Goal: Use online tool/utility: Use online tool/utility

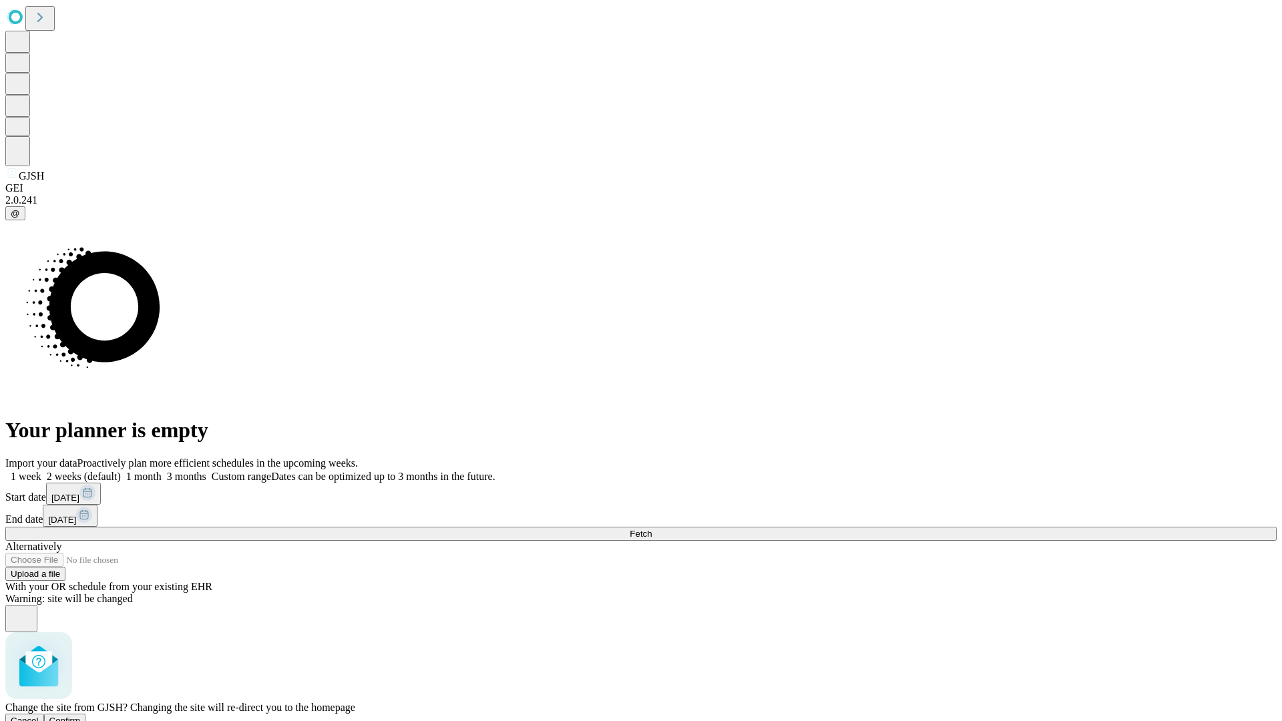
click at [81, 716] on span "Confirm" at bounding box center [64, 721] width 31 height 10
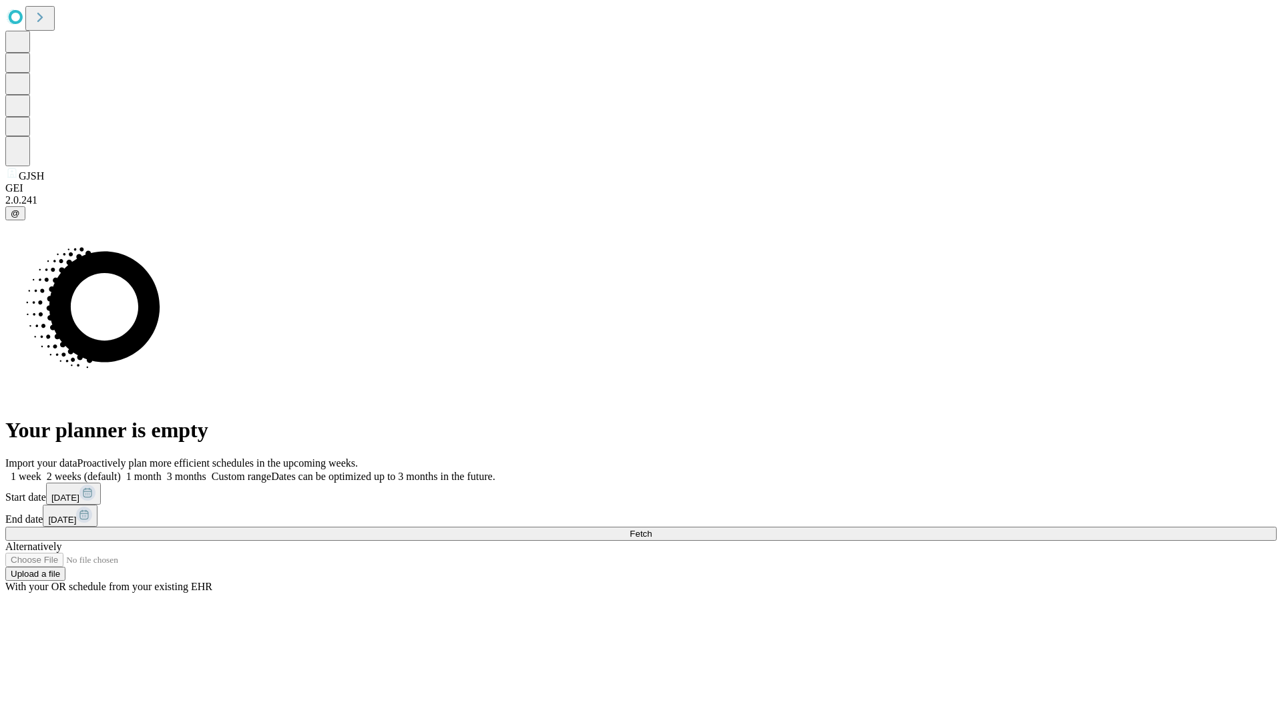
click at [41, 471] on label "1 week" at bounding box center [23, 476] width 36 height 11
click at [652, 529] on span "Fetch" at bounding box center [641, 534] width 22 height 10
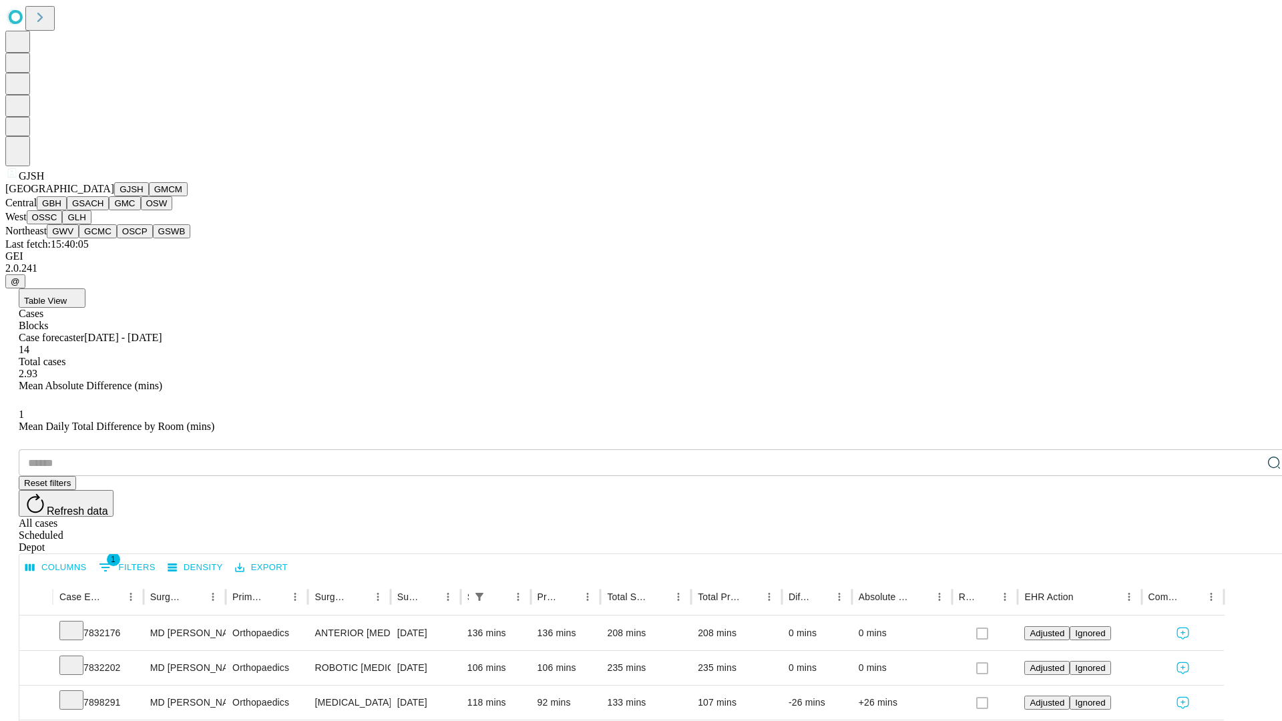
click at [149, 196] on button "GMCM" at bounding box center [168, 189] width 39 height 14
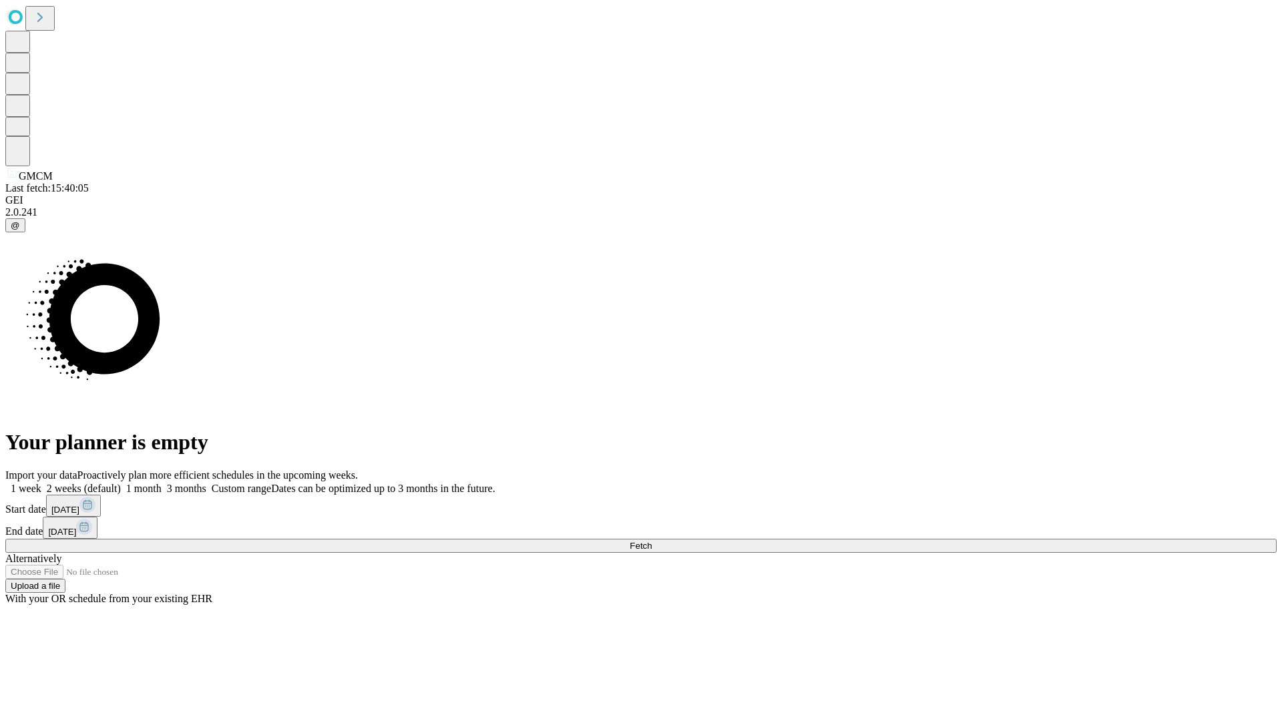
click at [41, 483] on label "1 week" at bounding box center [23, 488] width 36 height 11
click at [652, 541] on span "Fetch" at bounding box center [641, 546] width 22 height 10
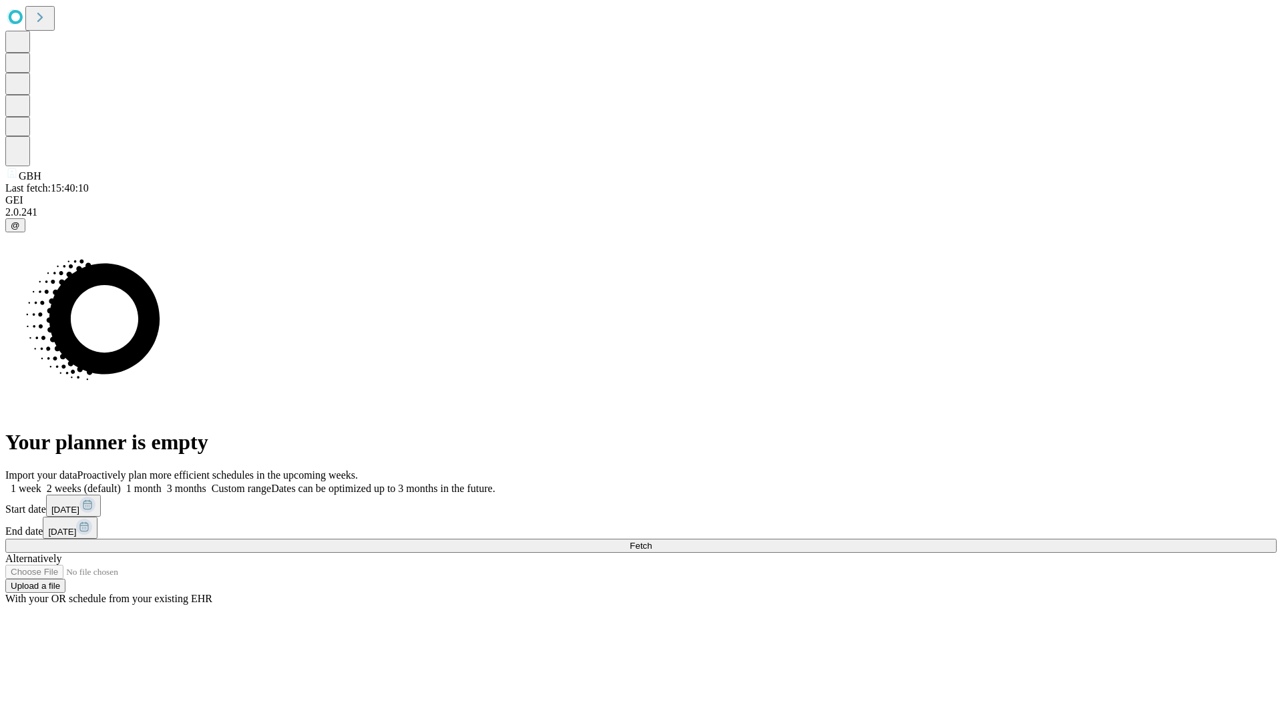
click at [652, 541] on span "Fetch" at bounding box center [641, 546] width 22 height 10
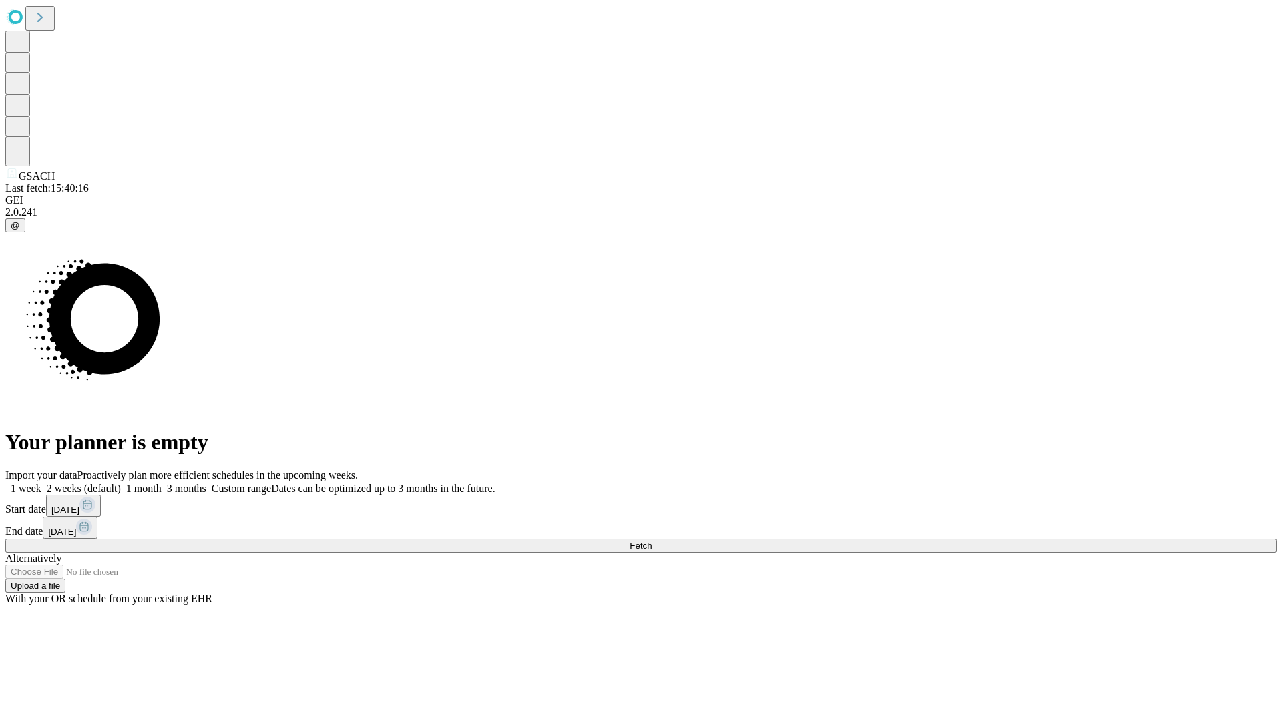
click at [41, 483] on label "1 week" at bounding box center [23, 488] width 36 height 11
click at [652, 541] on span "Fetch" at bounding box center [641, 546] width 22 height 10
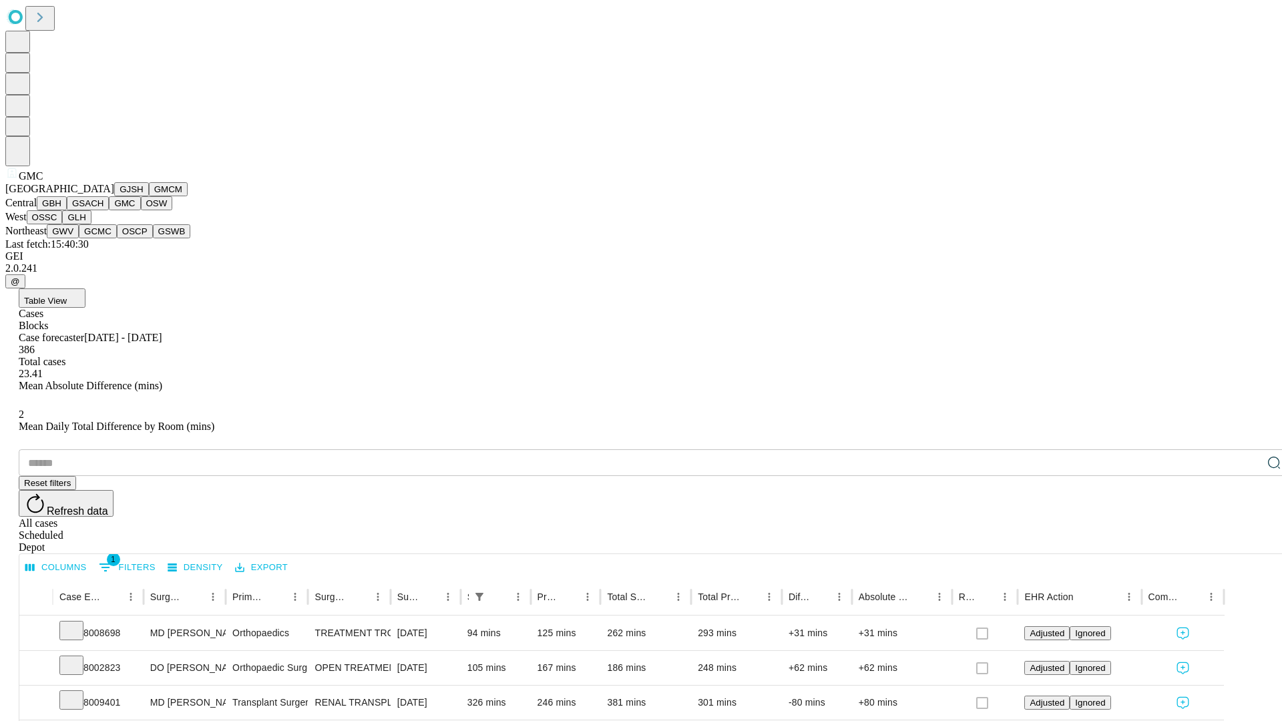
click at [141, 210] on button "OSW" at bounding box center [157, 203] width 32 height 14
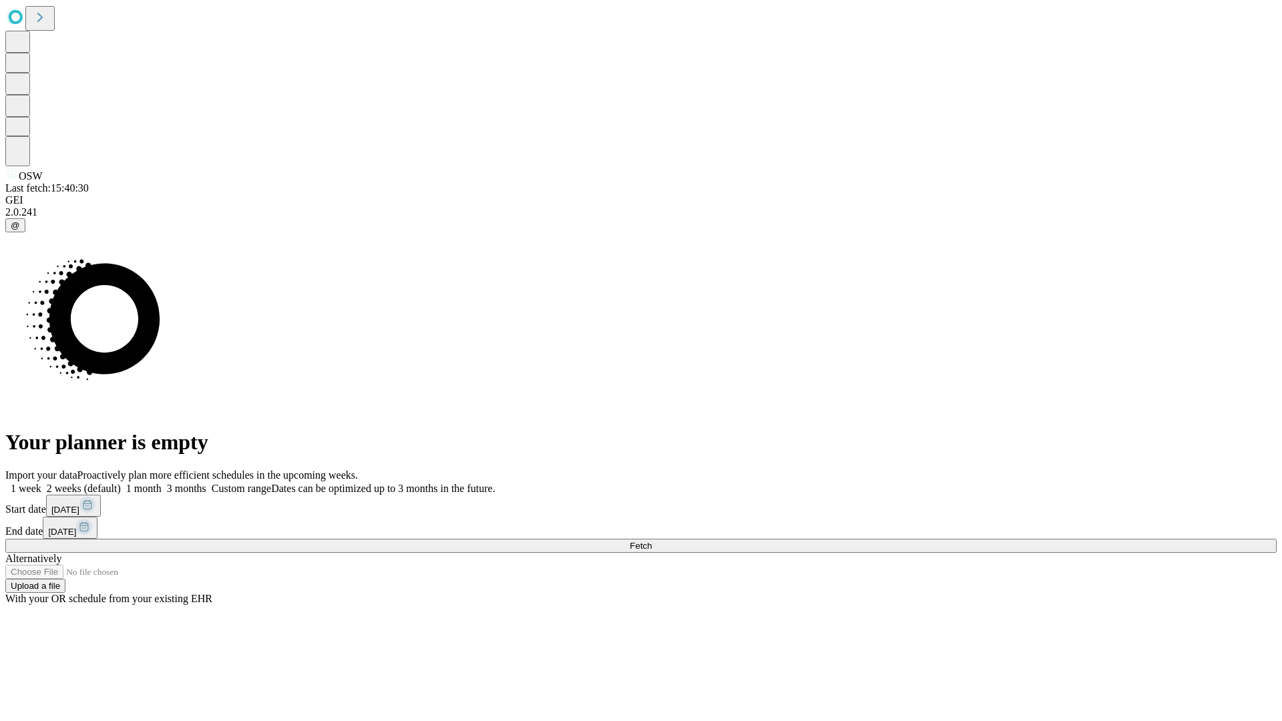
click at [652, 541] on span "Fetch" at bounding box center [641, 546] width 22 height 10
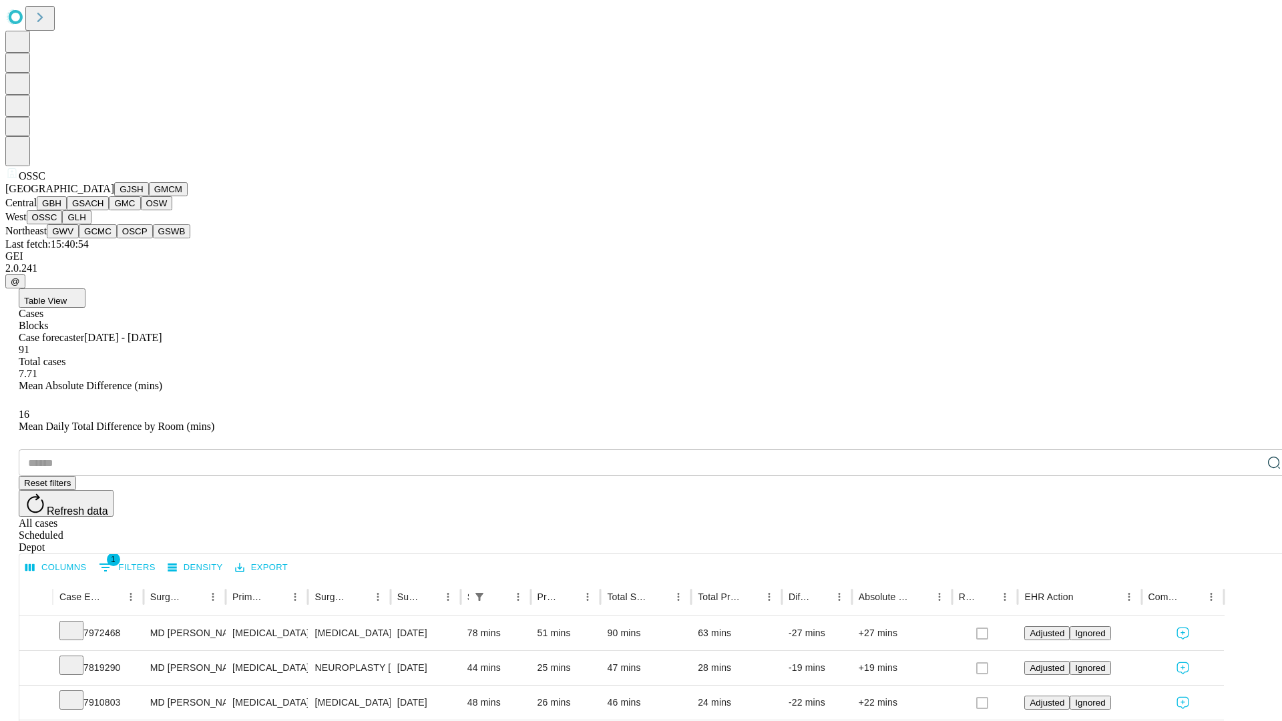
click at [91, 224] on button "GLH" at bounding box center [76, 217] width 29 height 14
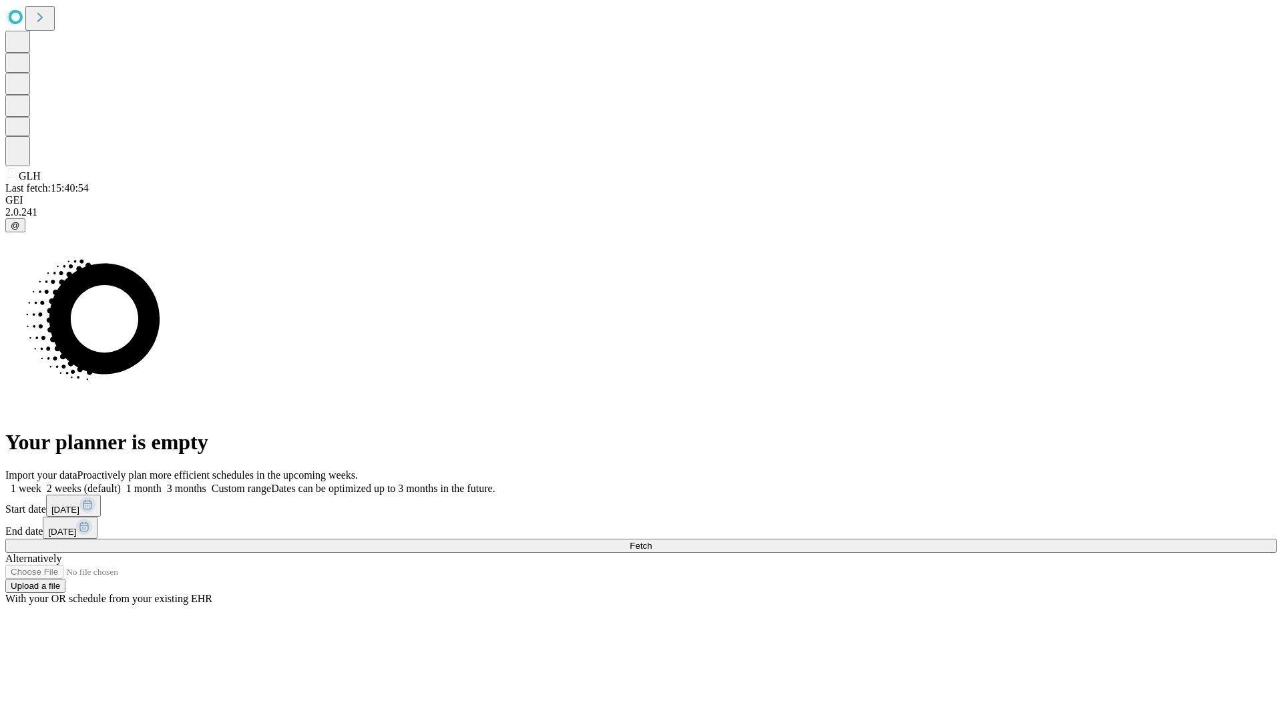
click at [41, 483] on label "1 week" at bounding box center [23, 488] width 36 height 11
click at [652, 541] on span "Fetch" at bounding box center [641, 546] width 22 height 10
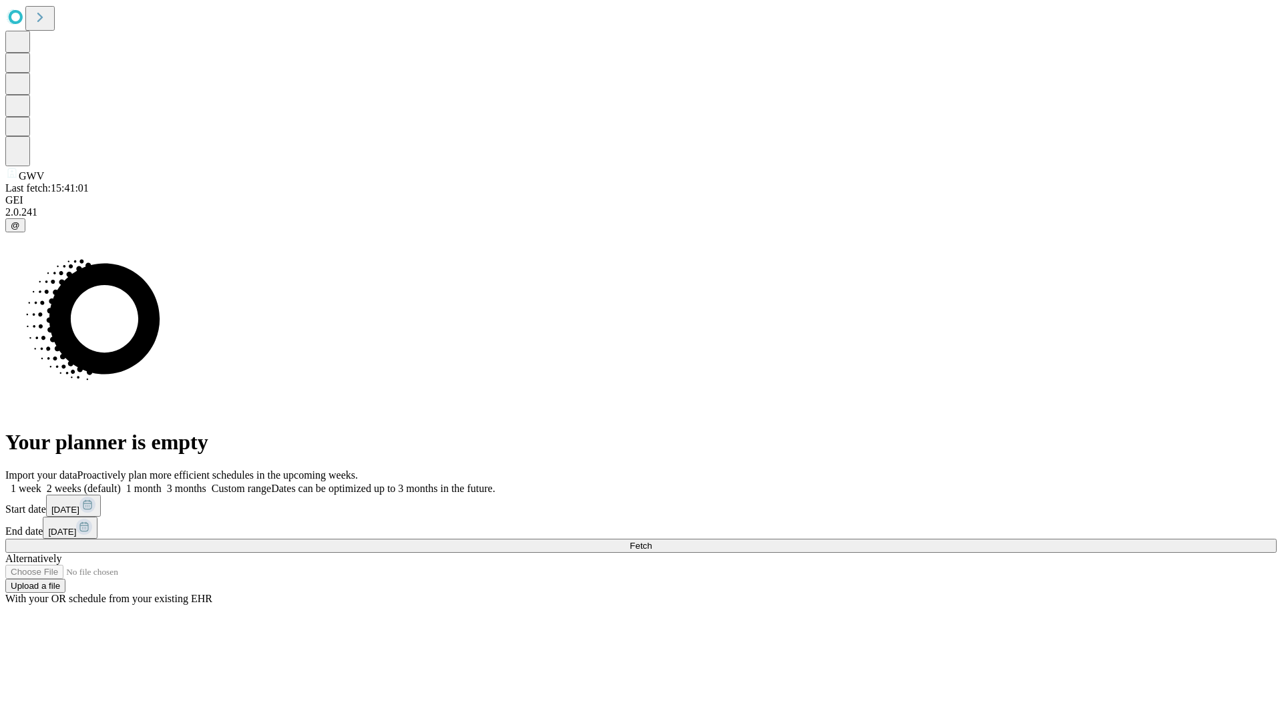
click at [41, 483] on label "1 week" at bounding box center [23, 488] width 36 height 11
click at [652, 541] on span "Fetch" at bounding box center [641, 546] width 22 height 10
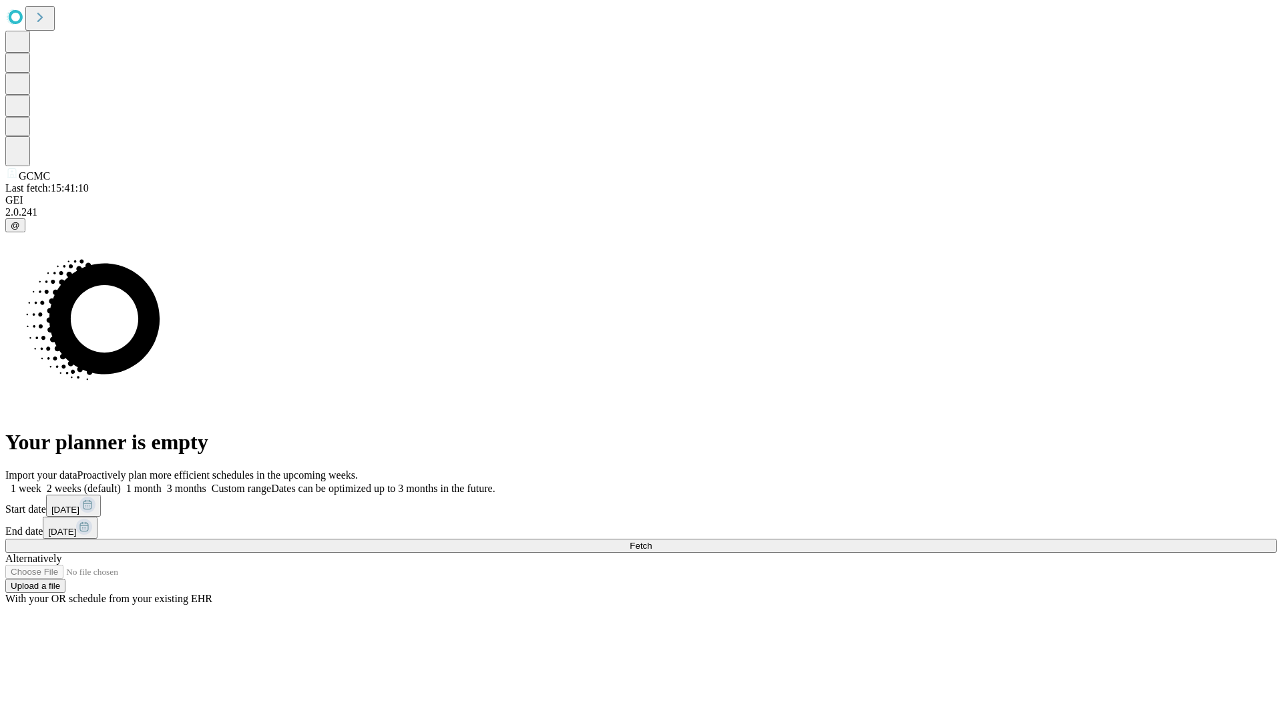
click at [41, 483] on label "1 week" at bounding box center [23, 488] width 36 height 11
click at [652, 541] on span "Fetch" at bounding box center [641, 546] width 22 height 10
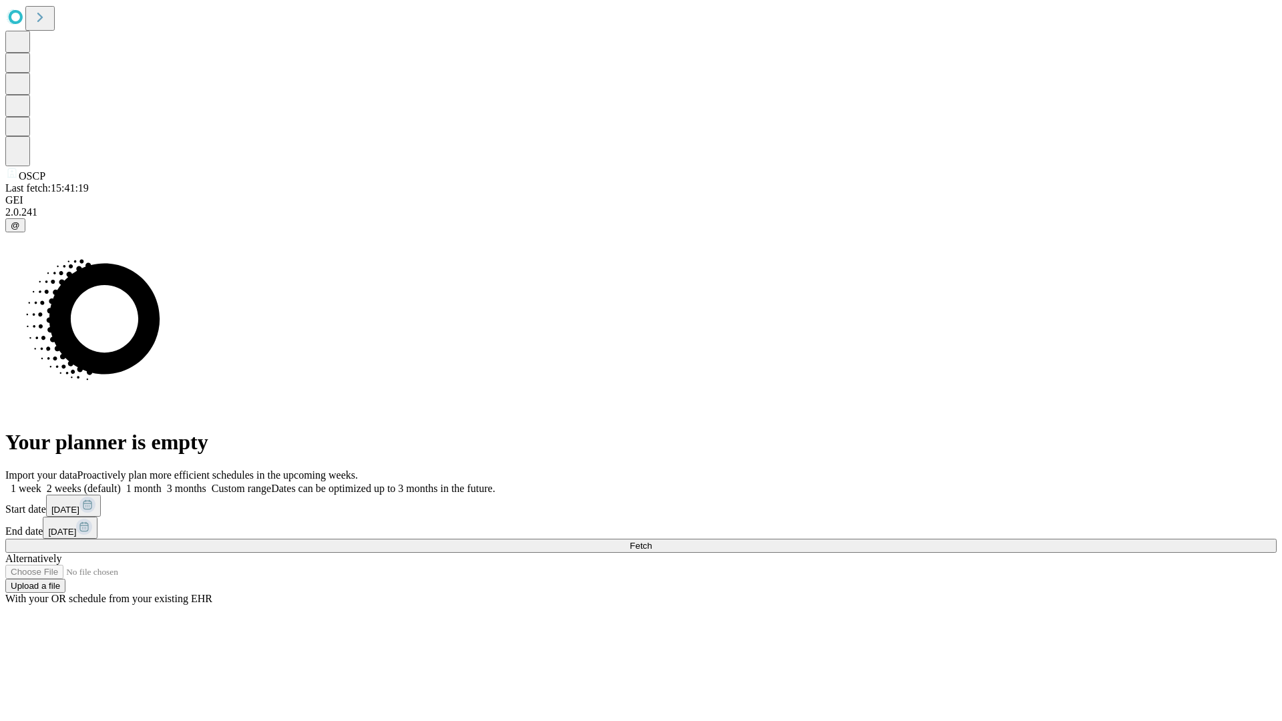
click at [41, 483] on label "1 week" at bounding box center [23, 488] width 36 height 11
click at [652, 541] on span "Fetch" at bounding box center [641, 546] width 22 height 10
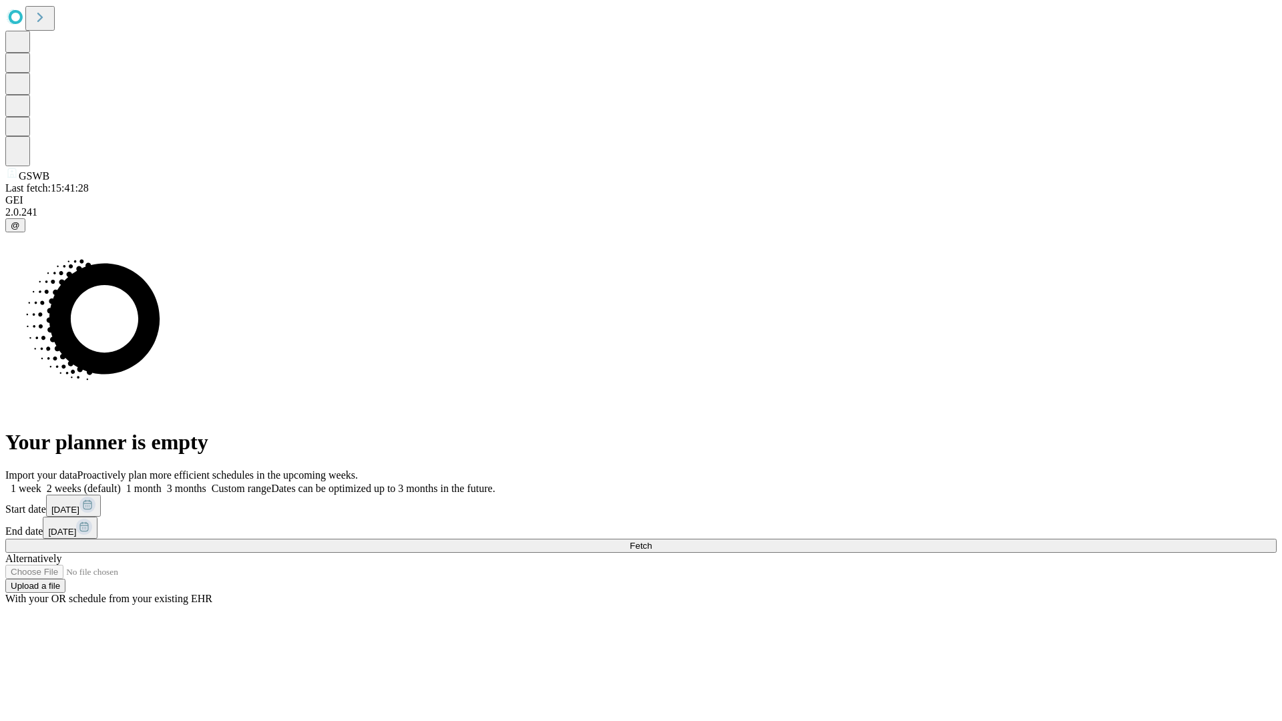
click at [41, 483] on label "1 week" at bounding box center [23, 488] width 36 height 11
click at [652, 541] on span "Fetch" at bounding box center [641, 546] width 22 height 10
